Goal: Navigation & Orientation: Find specific page/section

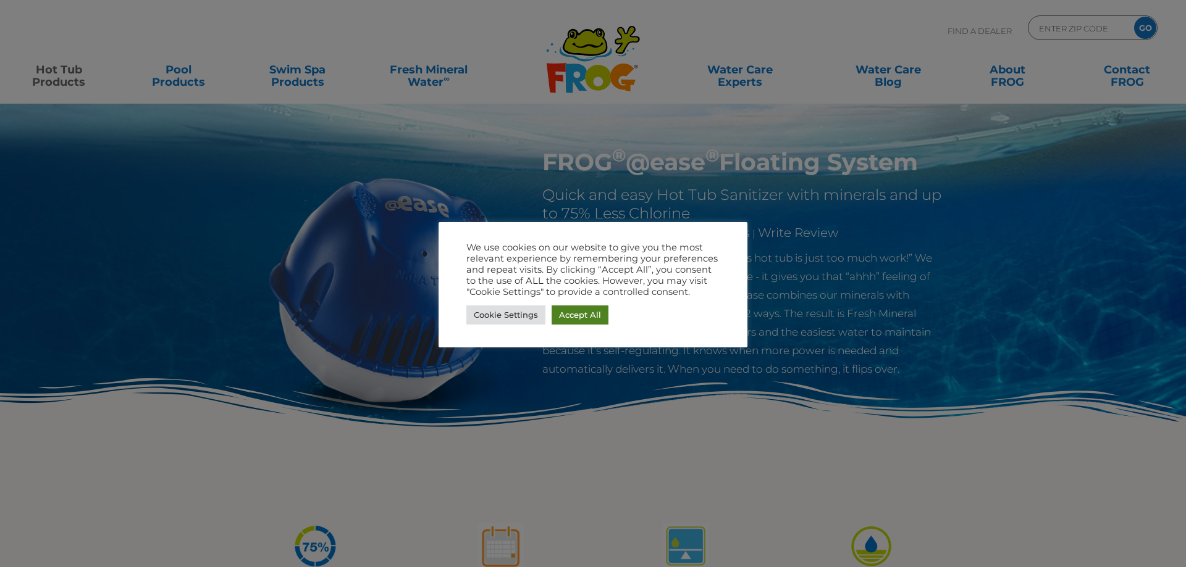
click at [584, 320] on link "Accept All" at bounding box center [579, 315] width 57 height 19
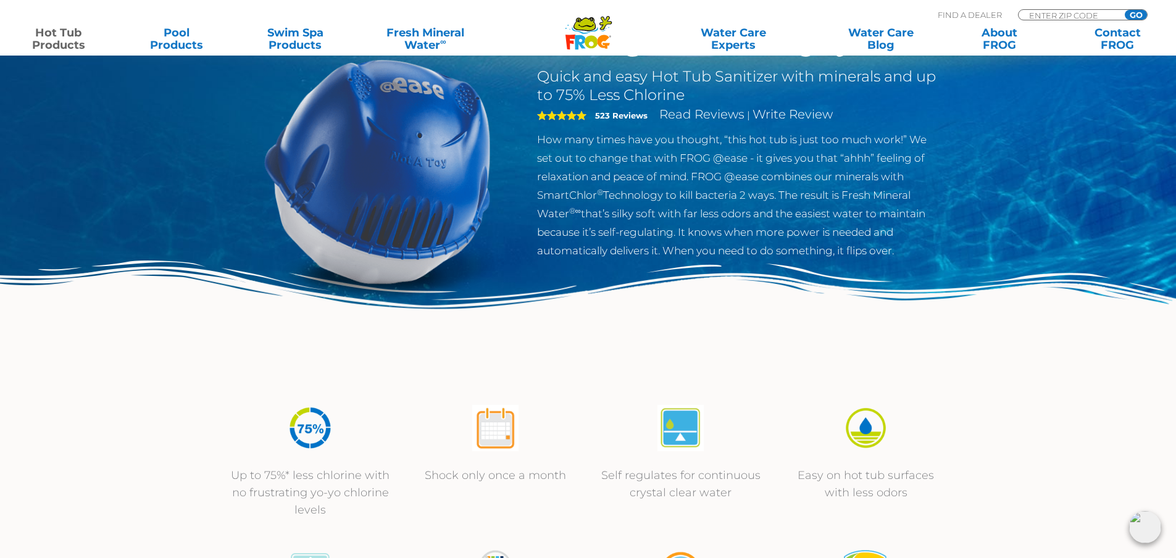
scroll to position [103, 0]
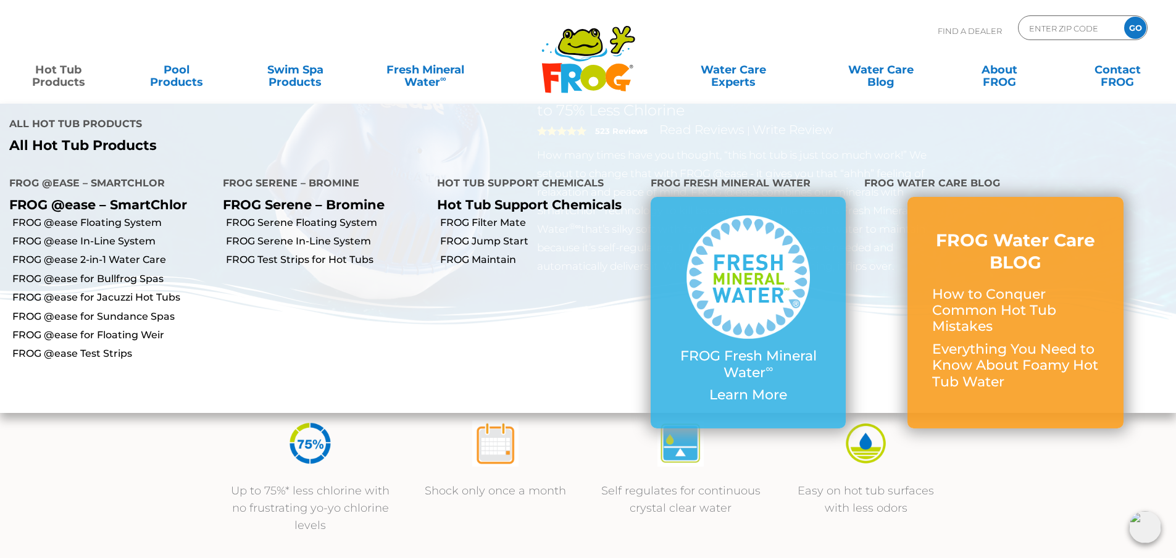
click at [55, 71] on link "Hot Tub Products" at bounding box center [58, 69] width 92 height 25
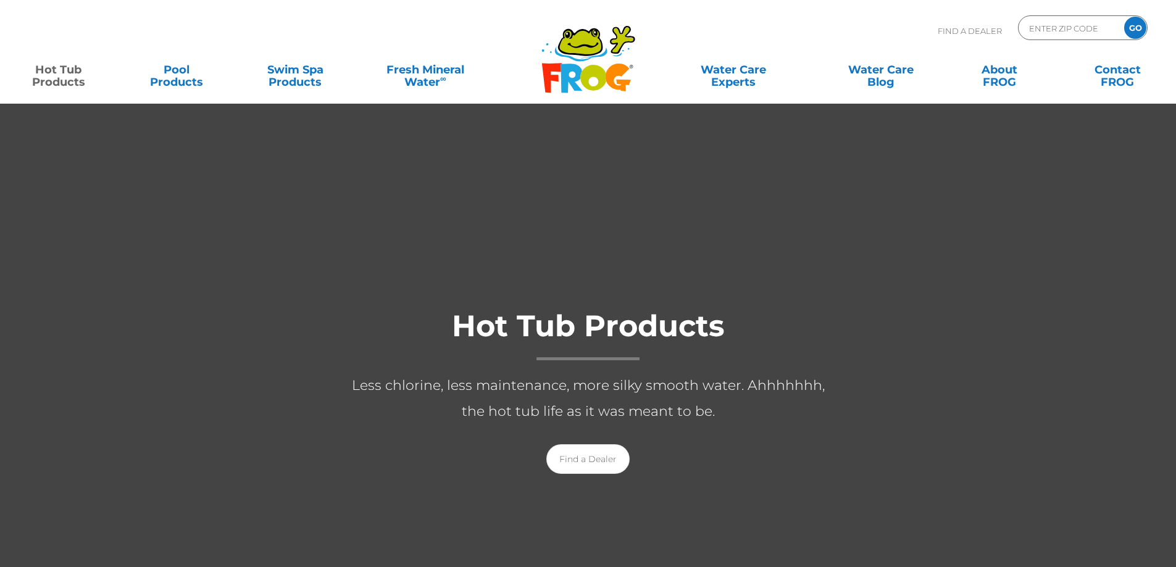
click at [55, 71] on link "Hot Tub Products" at bounding box center [58, 69] width 92 height 25
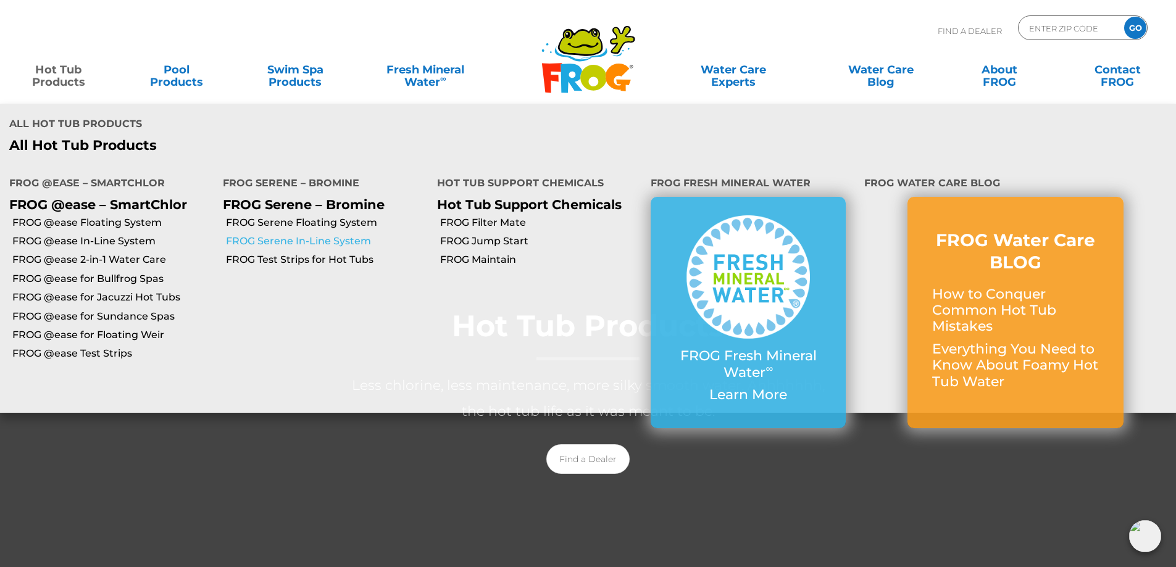
click at [298, 240] on link "FROG Serene In-Line System" at bounding box center [326, 242] width 201 height 14
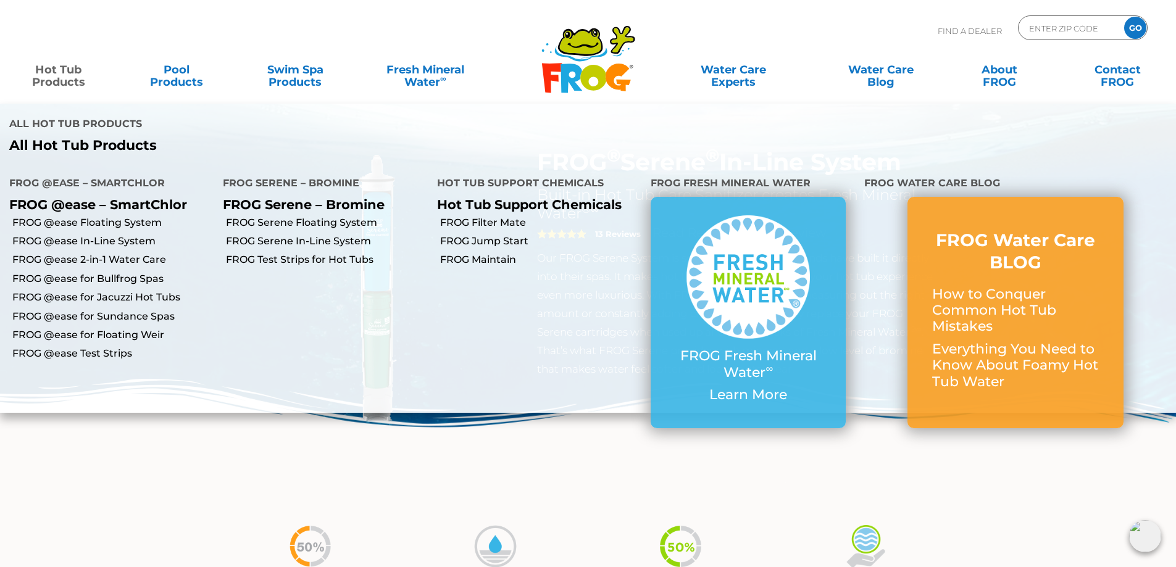
click at [54, 78] on link "Hot Tub Products" at bounding box center [58, 69] width 92 height 25
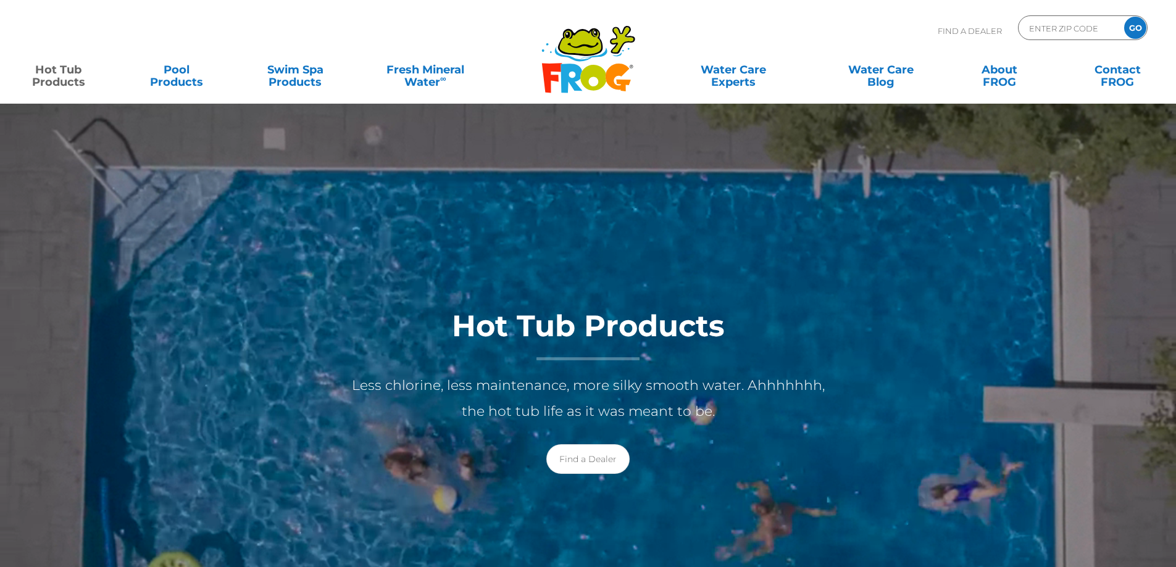
click at [61, 82] on link "Hot Tub Products" at bounding box center [58, 69] width 92 height 25
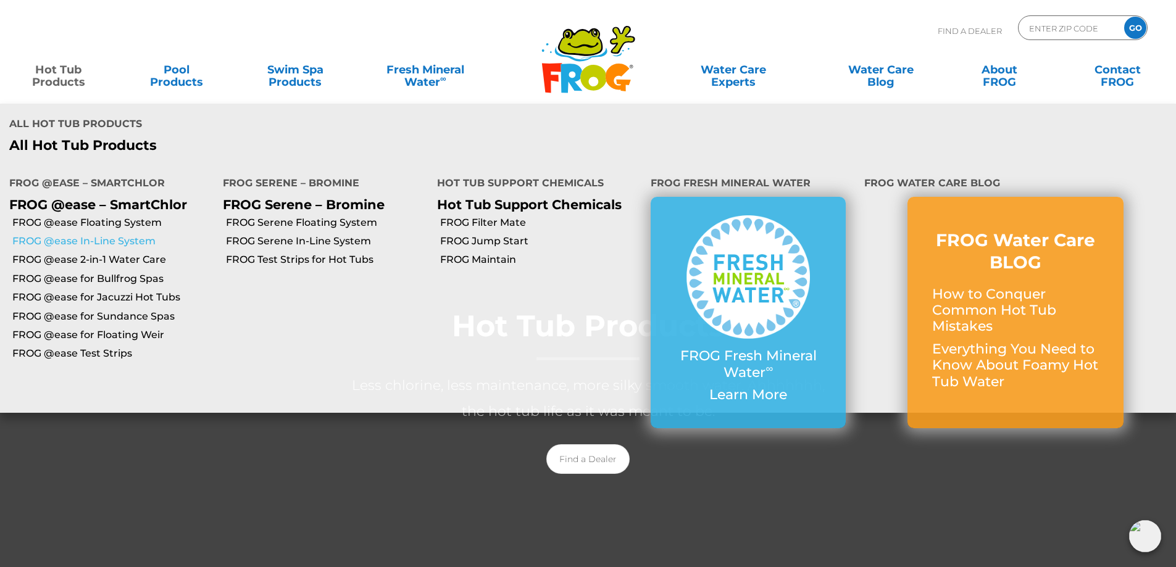
click at [80, 239] on link "FROG @ease In-Line System" at bounding box center [112, 242] width 201 height 14
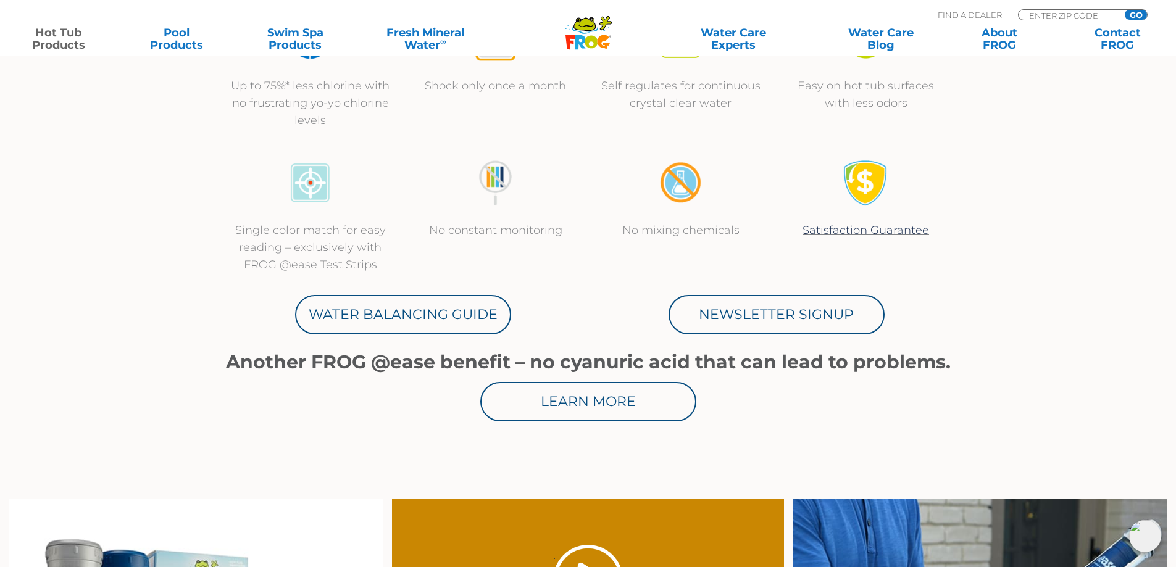
scroll to position [535, 0]
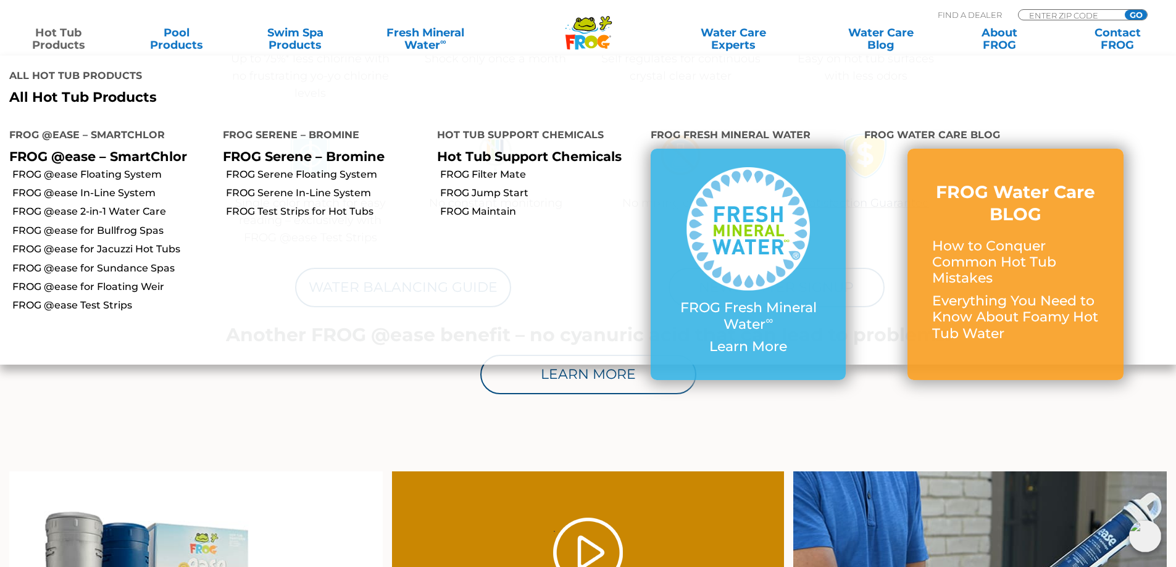
click at [69, 43] on link "Hot Tub Products" at bounding box center [58, 39] width 92 height 25
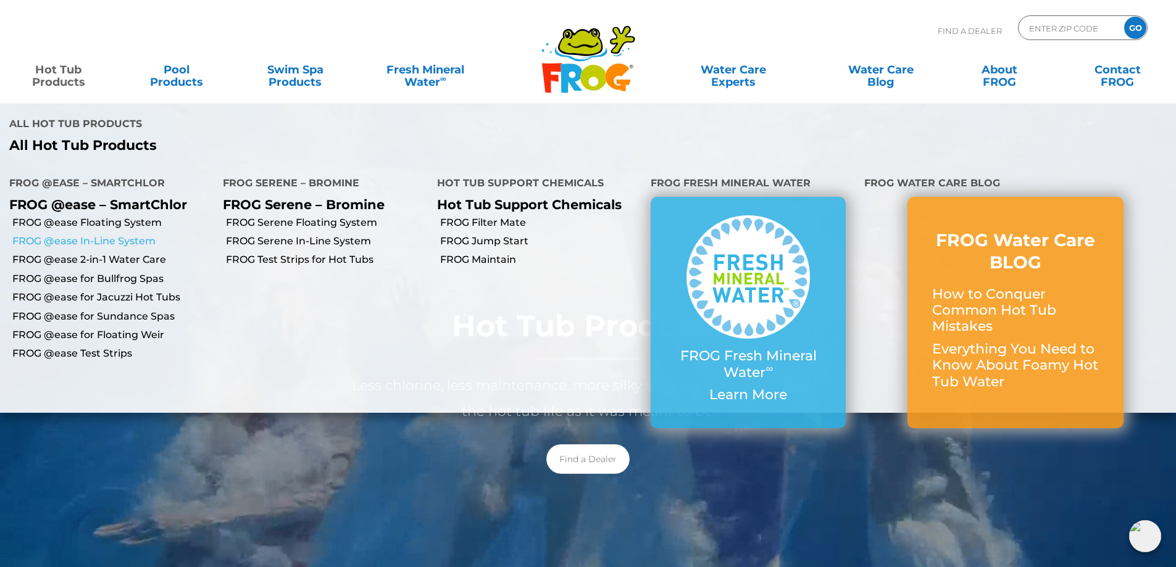
click at [94, 238] on link "FROG @ease In-Line System" at bounding box center [112, 242] width 201 height 14
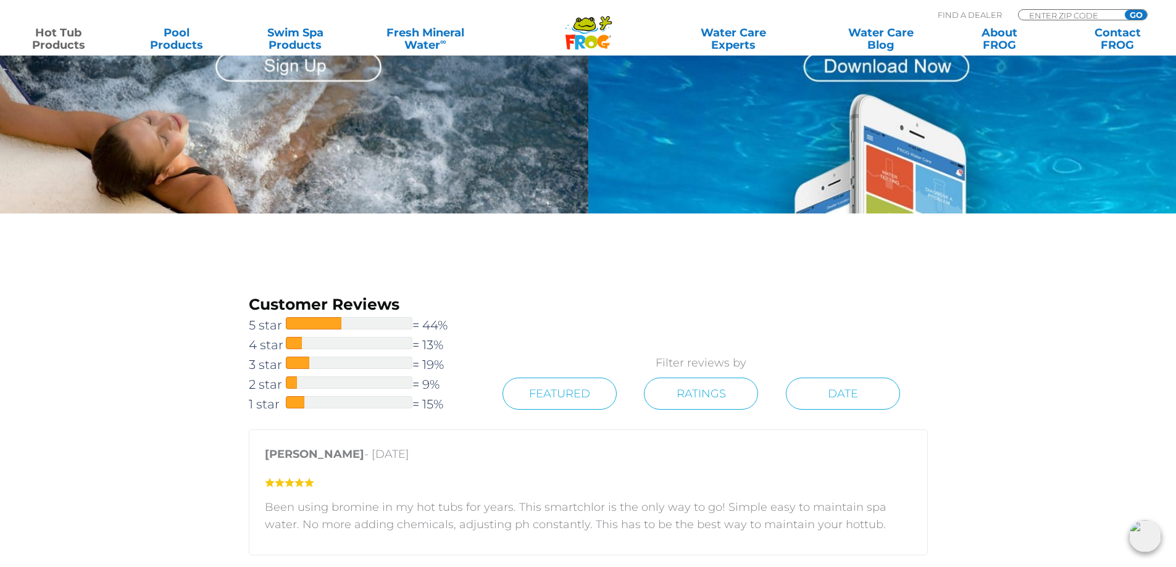
scroll to position [1749, 0]
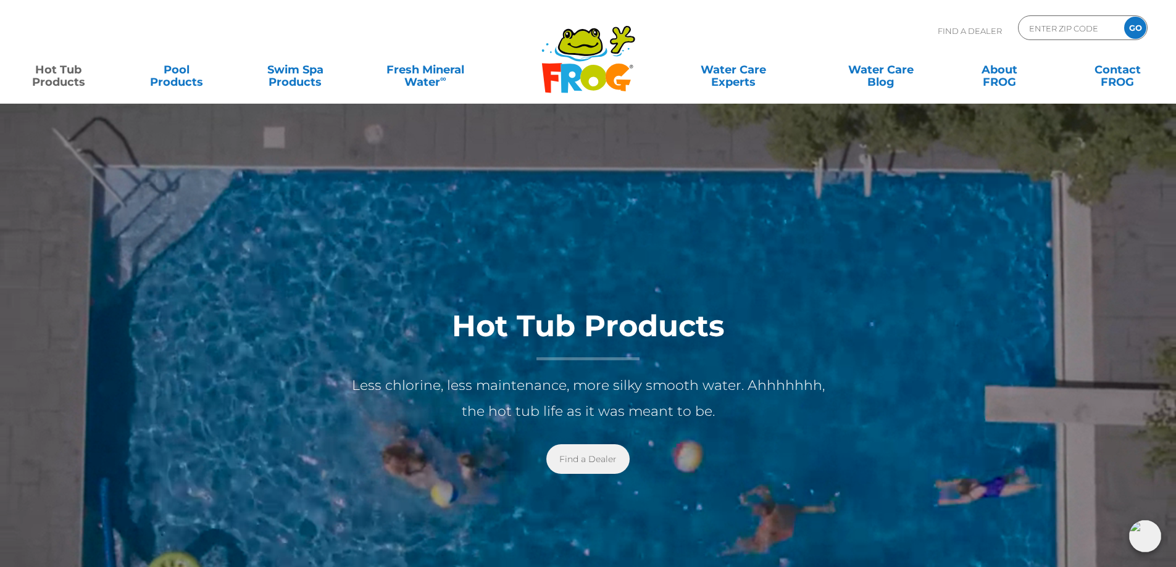
click at [603, 469] on link "Find a Dealer" at bounding box center [587, 460] width 83 height 30
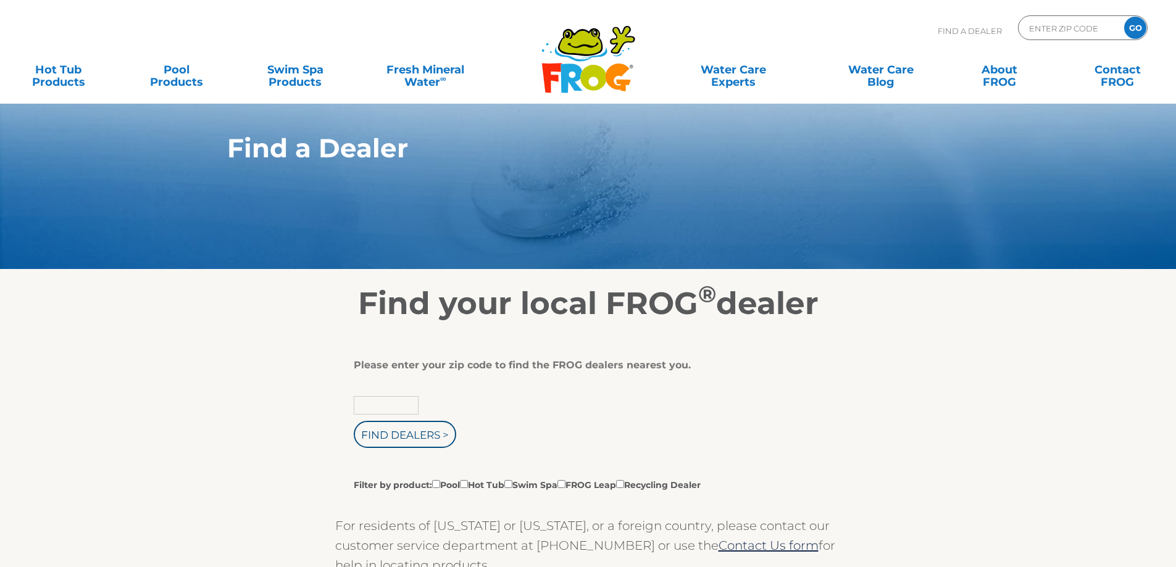
click at [395, 405] on input "text" at bounding box center [386, 405] width 65 height 19
type input "97408"
click at [409, 432] on input "Find Dealers >" at bounding box center [405, 434] width 103 height 27
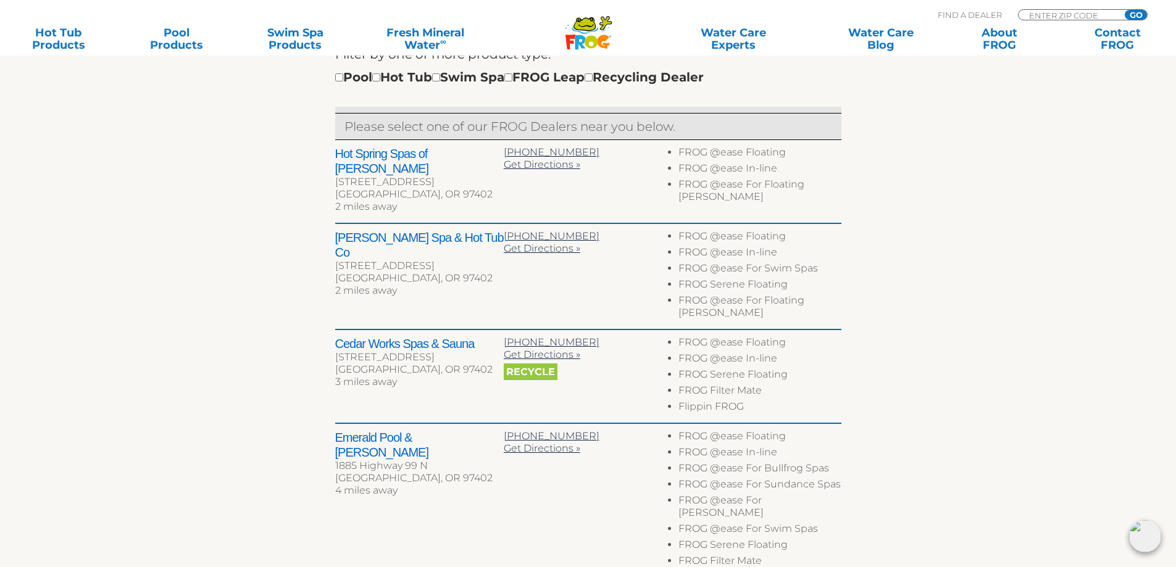
scroll to position [514, 0]
